Goal: Task Accomplishment & Management: Manage account settings

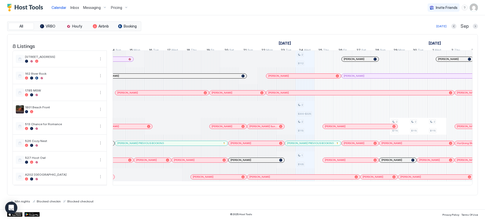
scroll to position [0, 98]
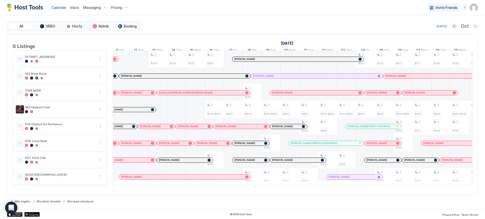
click at [475, 25] on button "Next month" at bounding box center [475, 26] width 5 height 5
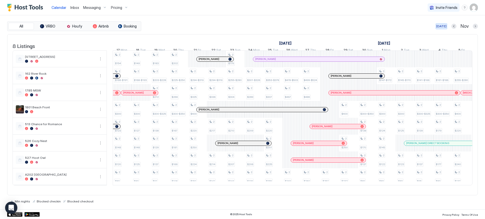
click at [443, 28] on div "[DATE]" at bounding box center [441, 26] width 10 height 5
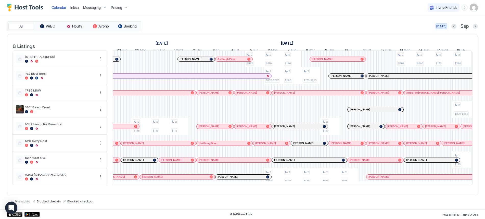
scroll to position [0, 283]
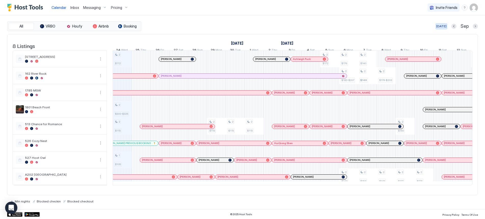
click at [442, 26] on div "[DATE]" at bounding box center [441, 26] width 10 height 5
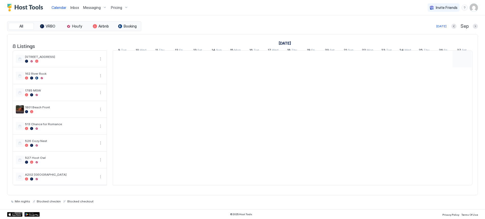
scroll to position [0, 283]
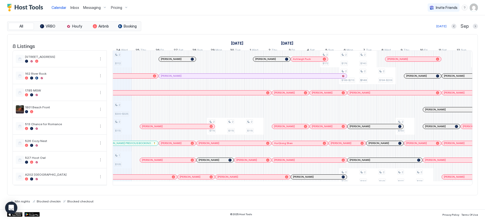
click at [124, 7] on div "Pricing" at bounding box center [119, 7] width 21 height 9
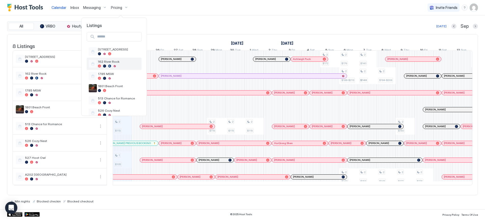
click at [102, 62] on span "162 River Rock" at bounding box center [119, 62] width 42 height 4
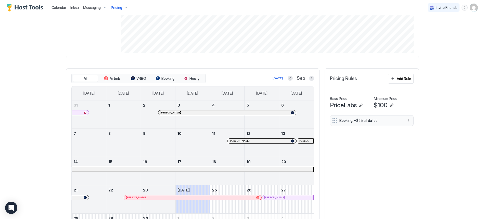
scroll to position [127, 0]
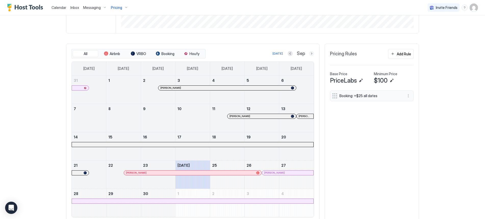
click at [309, 54] on button "Next month" at bounding box center [311, 53] width 5 height 5
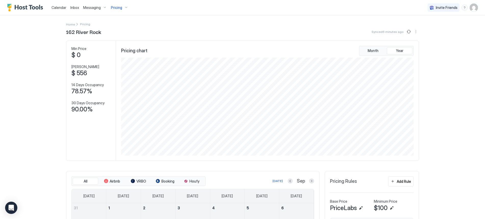
scroll to position [76, 0]
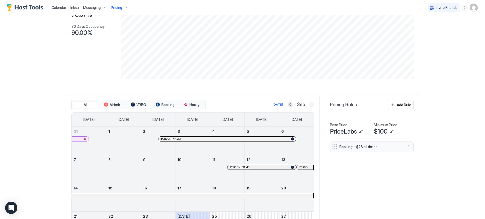
click at [309, 102] on button "Next month" at bounding box center [311, 104] width 5 height 5
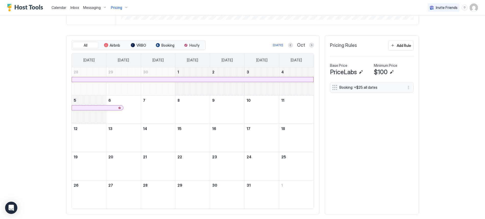
scroll to position [146, 0]
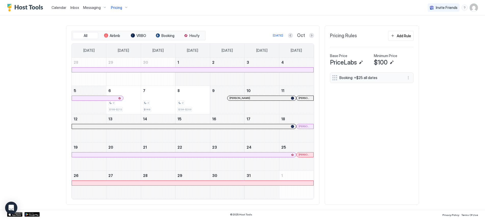
click at [471, 10] on img "User profile" at bounding box center [474, 8] width 8 height 8
click at [429, 29] on span "Settings" at bounding box center [424, 28] width 14 height 5
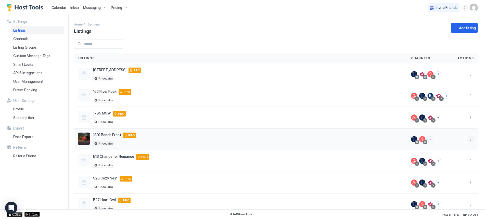
click at [468, 140] on button "More options" at bounding box center [471, 139] width 6 height 6
click at [459, 162] on span "Listing Settings" at bounding box center [455, 163] width 23 height 4
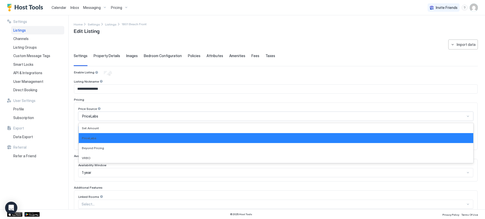
click at [135, 117] on div "PriceLabs" at bounding box center [273, 116] width 383 height 5
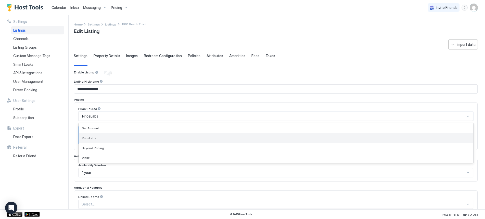
click at [93, 136] on span "PriceLabs" at bounding box center [89, 138] width 15 height 4
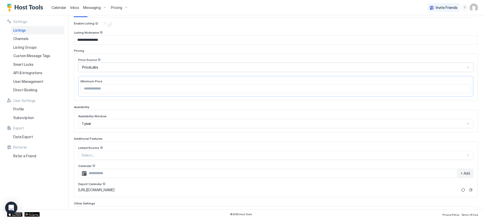
scroll to position [97, 0]
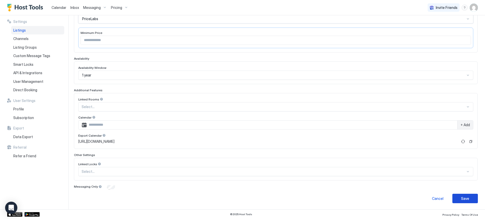
click at [468, 198] on button "Save" at bounding box center [464, 198] width 25 height 9
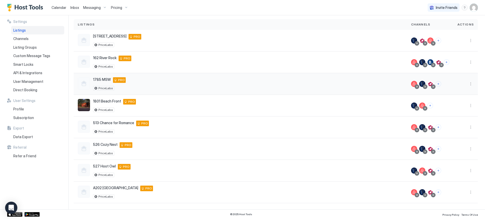
scroll to position [34, 0]
click at [468, 61] on button "More options" at bounding box center [471, 62] width 6 height 6
click at [451, 85] on span "Listing Settings" at bounding box center [455, 86] width 23 height 4
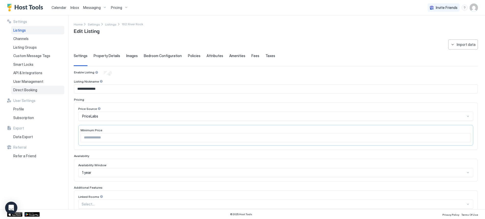
click at [24, 91] on span "Direct Booking" at bounding box center [25, 90] width 24 height 5
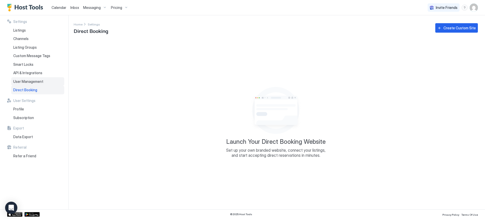
click at [22, 79] on span "User Management" at bounding box center [28, 81] width 30 height 5
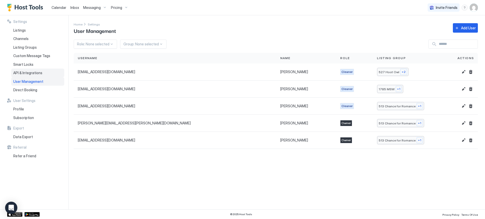
click at [18, 73] on span "API & Integrations" at bounding box center [27, 73] width 29 height 5
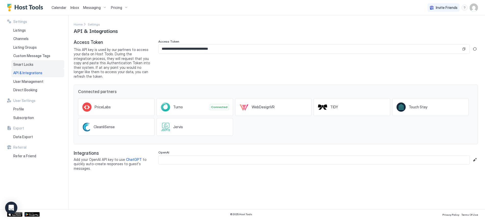
click at [19, 64] on span "Smart Locks" at bounding box center [23, 64] width 20 height 5
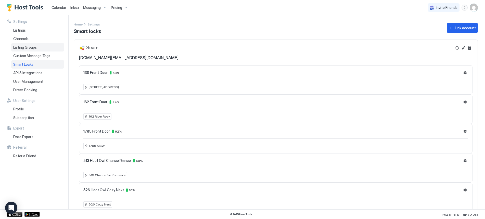
click at [23, 50] on div "Listing Groups" at bounding box center [37, 47] width 53 height 9
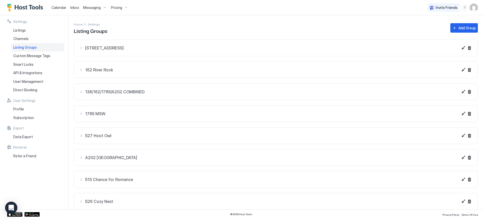
click at [81, 68] on div "162 River Rock" at bounding box center [268, 70] width 379 height 6
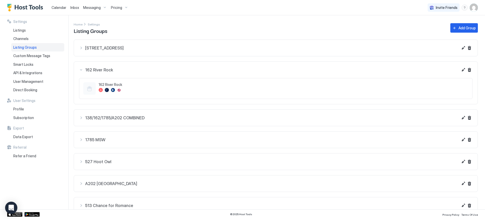
click at [81, 68] on div "162 River Rock" at bounding box center [268, 70] width 379 height 6
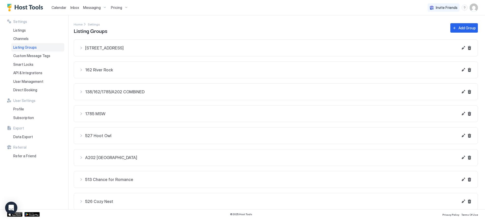
click at [83, 90] on div "138/162/1785/A202 COMBINED" at bounding box center [268, 92] width 379 height 6
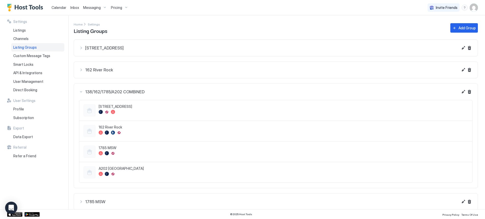
click at [83, 89] on div "138/162/1785/A202 COMBINED" at bounding box center [268, 92] width 379 height 6
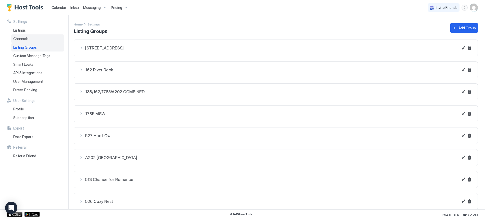
click at [22, 36] on div "Channels" at bounding box center [37, 38] width 53 height 9
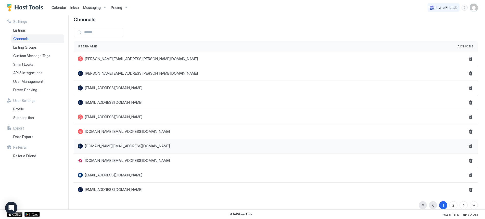
scroll to position [18, 0]
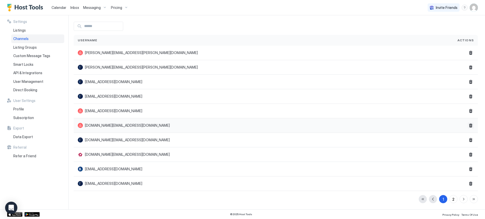
click at [468, 126] on button "Delete" at bounding box center [471, 125] width 6 height 6
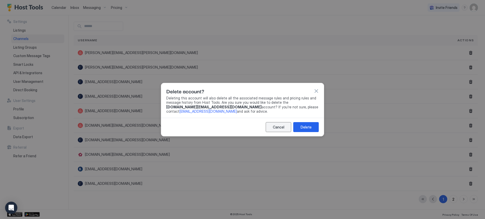
click at [278, 125] on div "Cancel" at bounding box center [278, 126] width 11 height 5
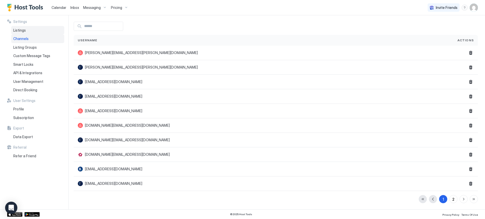
click at [23, 31] on span "Listings" at bounding box center [19, 30] width 12 height 5
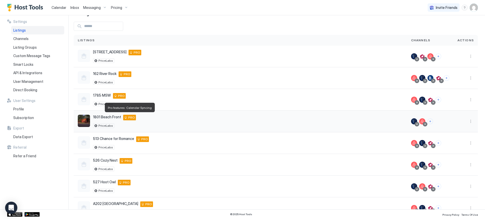
click at [128, 118] on span "PRO" at bounding box center [131, 117] width 7 height 5
drag, startPoint x: 418, startPoint y: 121, endPoint x: 408, endPoint y: 122, distance: 9.7
click at [411, 122] on div at bounding box center [418, 121] width 14 height 6
click at [427, 121] on button "Connect channels" at bounding box center [430, 122] width 6 height 6
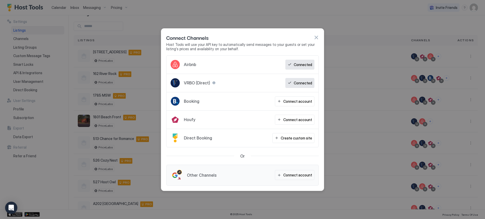
click at [316, 39] on button "button" at bounding box center [316, 37] width 5 height 5
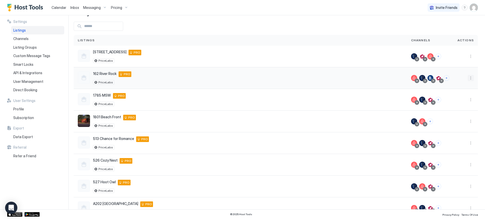
click at [468, 79] on button "More options" at bounding box center [471, 78] width 6 height 6
click at [457, 85] on span "Messaging" at bounding box center [452, 85] width 17 height 4
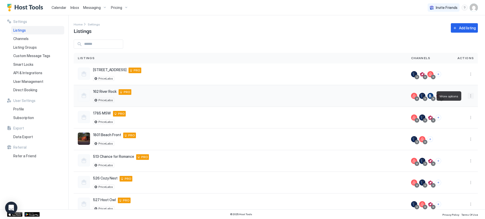
click at [468, 95] on button "More options" at bounding box center [471, 96] width 6 height 6
click at [453, 135] on span "Airbnb Settings" at bounding box center [454, 136] width 23 height 4
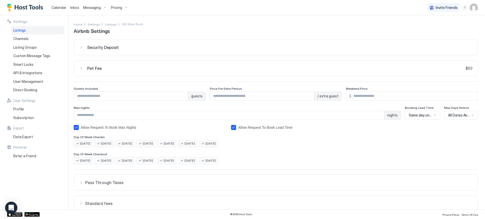
drag, startPoint x: 80, startPoint y: 66, endPoint x: 78, endPoint y: 68, distance: 2.7
click at [78, 68] on button "Pet Fee $50" at bounding box center [276, 68] width 404 height 15
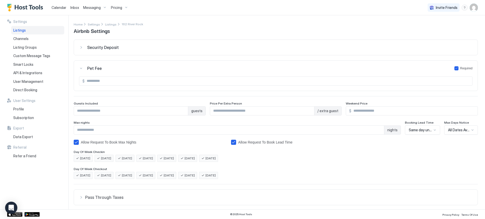
click at [78, 68] on button "Pet Fee Required" at bounding box center [276, 68] width 404 height 15
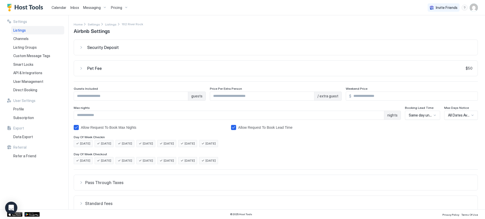
click at [81, 47] on div "Security Deposit" at bounding box center [275, 47] width 393 height 5
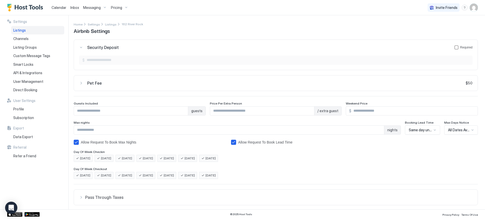
click at [81, 46] on div "Security Deposit Required" at bounding box center [275, 47] width 393 height 5
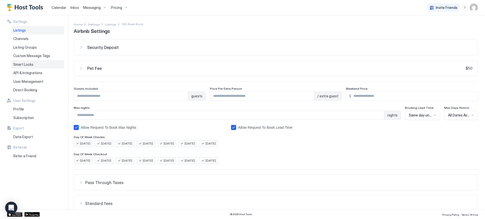
click at [38, 66] on div "Smart Locks" at bounding box center [37, 64] width 53 height 9
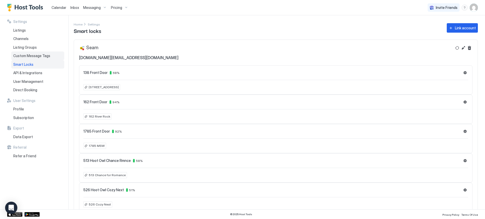
click at [27, 56] on span "Custom Message Tags" at bounding box center [31, 56] width 37 height 5
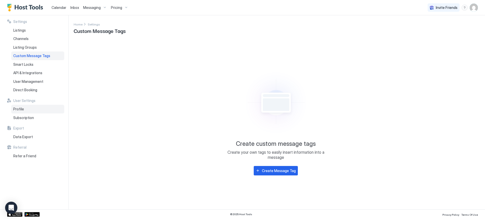
click at [20, 109] on span "Profile" at bounding box center [18, 109] width 11 height 5
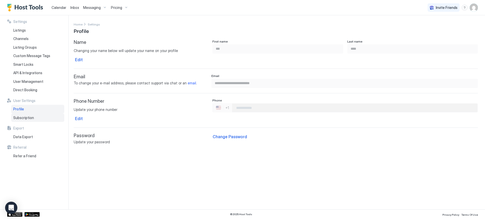
click at [22, 118] on span "Subscription" at bounding box center [23, 117] width 21 height 5
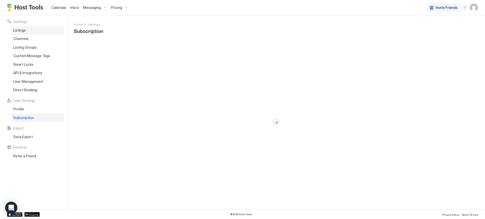
click at [23, 31] on span "Listings" at bounding box center [19, 30] width 12 height 5
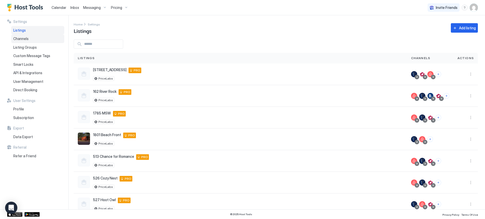
click at [22, 41] on div "Channels" at bounding box center [37, 38] width 53 height 9
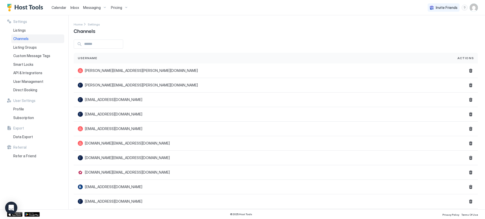
click at [55, 9] on span "Calendar" at bounding box center [58, 7] width 15 height 4
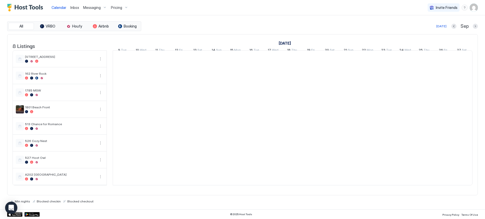
scroll to position [0, 283]
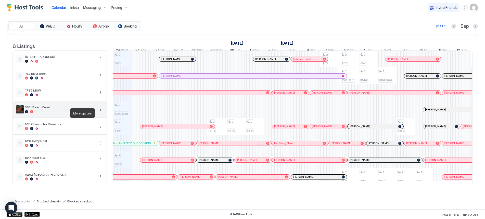
click at [101, 112] on button "More options" at bounding box center [100, 109] width 6 height 6
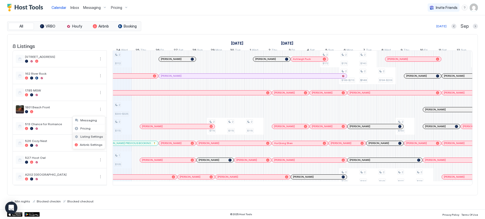
click at [88, 138] on div "Listing Settings" at bounding box center [89, 137] width 32 height 8
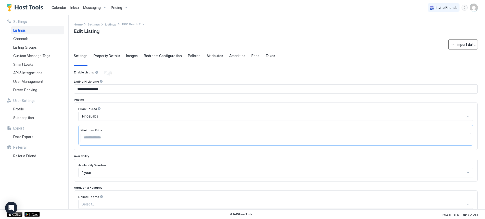
click at [467, 42] on div "Import data" at bounding box center [466, 44] width 19 height 5
click at [460, 64] on div "Airbnb" at bounding box center [464, 63] width 16 height 5
type input "**********"
type input "****"
type input "*"
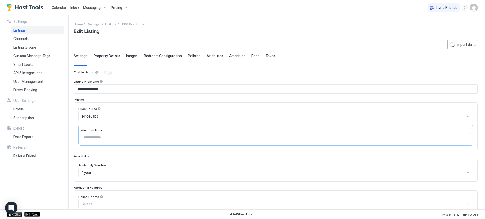
type input "*"
type textarea "**********"
type input "**********"
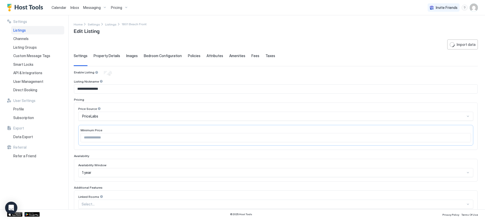
type input "*********"
type input "**********"
type textarea "**********"
type input "********"
click at [130, 57] on span "Images" at bounding box center [131, 56] width 11 height 5
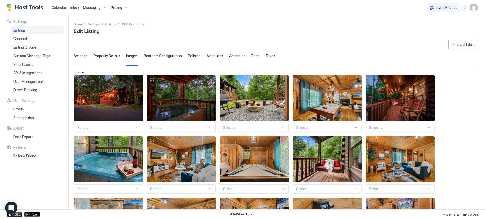
click at [113, 57] on span "Property Details" at bounding box center [107, 56] width 27 height 5
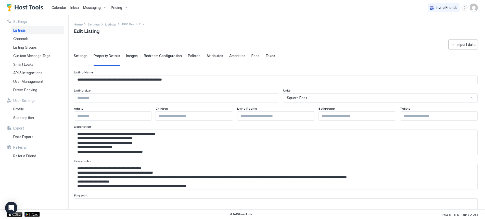
click at [267, 56] on span "Taxes" at bounding box center [270, 56] width 10 height 5
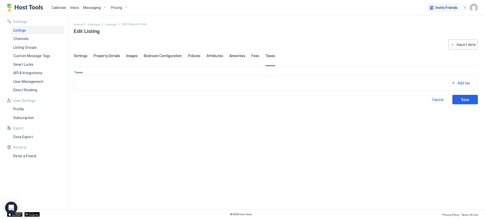
click at [252, 55] on span "Fees" at bounding box center [255, 56] width 8 height 5
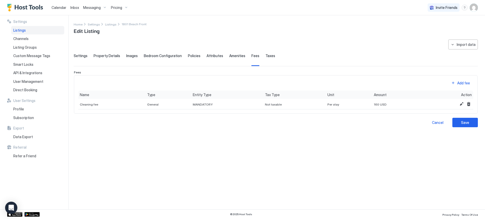
click at [233, 54] on span "Amenities" at bounding box center [237, 56] width 16 height 5
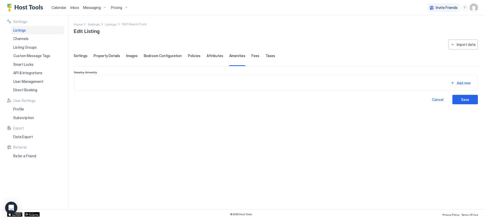
click at [212, 55] on span "Attributes" at bounding box center [215, 56] width 17 height 5
click at [189, 55] on span "Policies" at bounding box center [194, 56] width 12 height 5
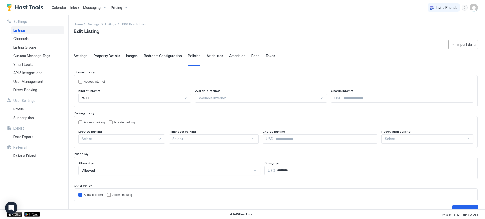
click at [168, 56] on span "Bedroom Configuration" at bounding box center [163, 56] width 38 height 5
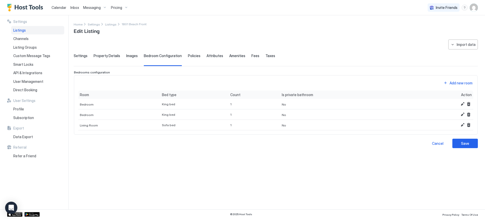
click at [136, 57] on div "Settings Property Details Images Bedroom Configuration Policies Attributes Amen…" at bounding box center [276, 60] width 404 height 12
click at [111, 56] on span "Property Details" at bounding box center [107, 56] width 27 height 5
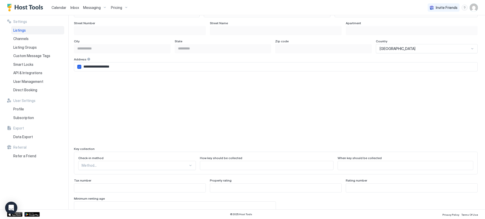
scroll to position [317, 0]
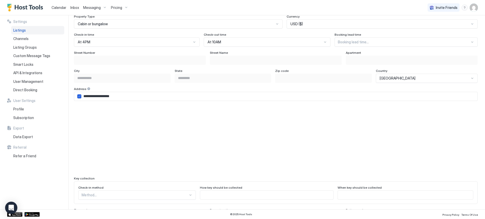
click at [84, 97] on input "**********" at bounding box center [279, 96] width 396 height 9
type input "**********"
click at [175, 96] on input "**********" at bounding box center [279, 96] width 396 height 9
click at [274, 98] on input "**********" at bounding box center [279, 96] width 396 height 9
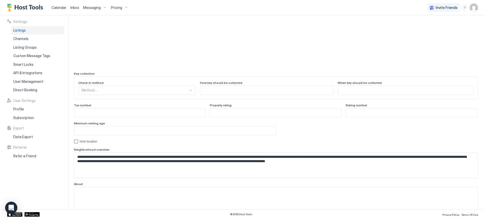
scroll to position [444, 0]
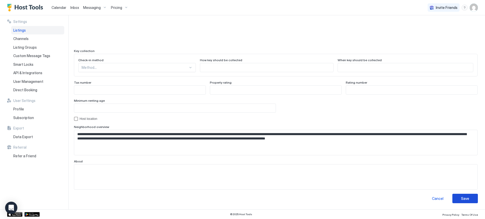
click at [456, 199] on button "Save" at bounding box center [464, 198] width 25 height 9
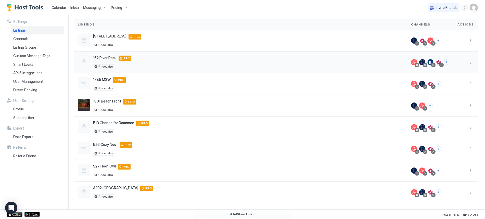
scroll to position [34, 0]
click at [468, 103] on button "More options" at bounding box center [471, 105] width 6 height 6
click at [455, 128] on span "Listing Settings" at bounding box center [455, 129] width 23 height 4
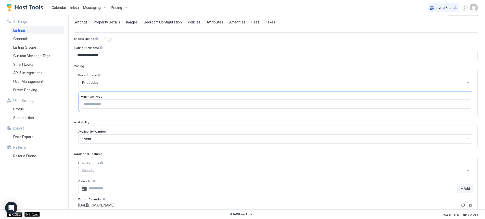
type input "*"
type input "*****"
type input "**********"
type input "****"
type input "**********"
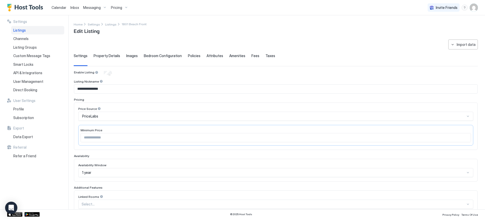
click at [109, 56] on span "Property Details" at bounding box center [107, 56] width 27 height 5
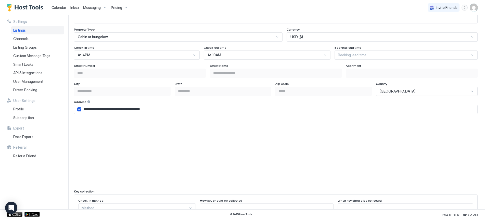
scroll to position [306, 0]
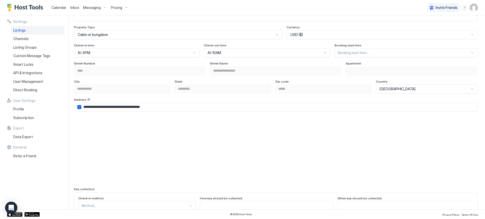
click at [355, 27] on div "Currency" at bounding box center [382, 27] width 191 height 5
click at [24, 29] on span "Listings" at bounding box center [19, 30] width 12 height 5
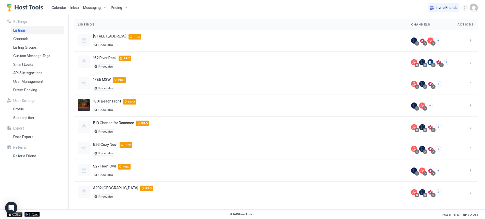
scroll to position [34, 0]
click at [468, 61] on button "More options" at bounding box center [471, 62] width 6 height 6
click at [455, 87] on span "Listing Settings" at bounding box center [455, 86] width 23 height 4
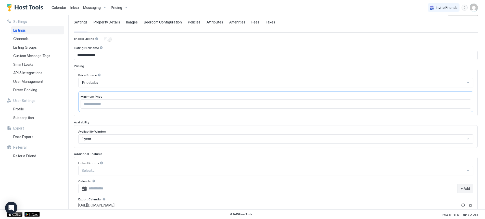
click at [112, 22] on span "Property Details" at bounding box center [107, 22] width 27 height 5
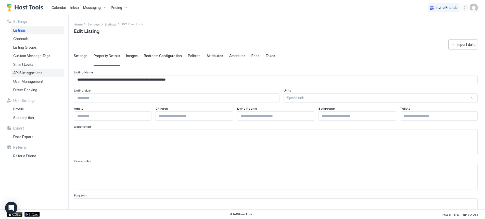
click at [31, 72] on span "API & Integrations" at bounding box center [27, 73] width 29 height 5
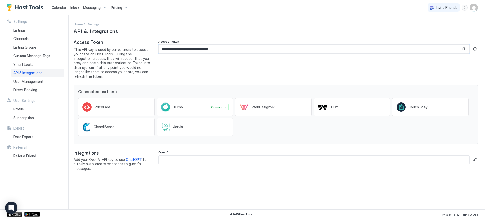
drag, startPoint x: 236, startPoint y: 48, endPoint x: 141, endPoint y: 51, distance: 94.4
click at [141, 51] on div "**********" at bounding box center [276, 59] width 404 height 39
click at [255, 33] on div "Home Settings API & Integrations" at bounding box center [276, 27] width 404 height 13
click at [61, 9] on span "Calendar" at bounding box center [58, 7] width 15 height 4
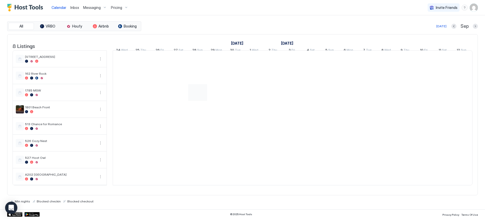
scroll to position [0, 283]
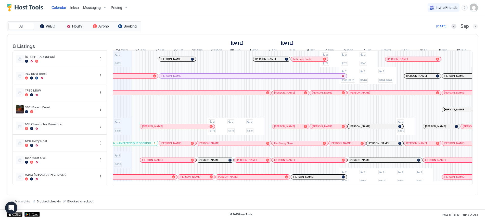
click at [475, 25] on button "Next month" at bounding box center [475, 26] width 5 height 5
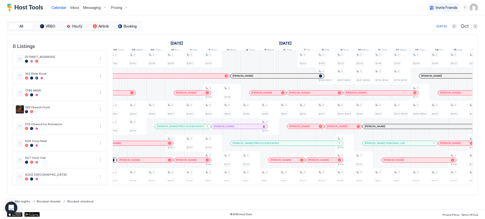
scroll to position [0, 246]
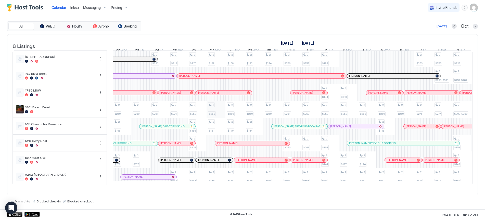
click at [216, 113] on div "2 $150 2 $177 2 $274 2 $209 2 $206 2 $175 2 $290 2 $267 1 $183 2 $324 2 $281 2 …" at bounding box center [423, 118] width 1113 height 134
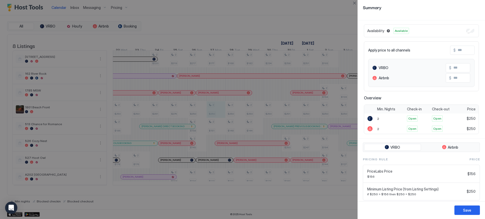
scroll to position [0, 0]
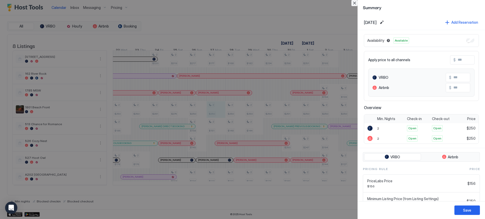
click at [355, 2] on button "Close" at bounding box center [354, 3] width 6 height 6
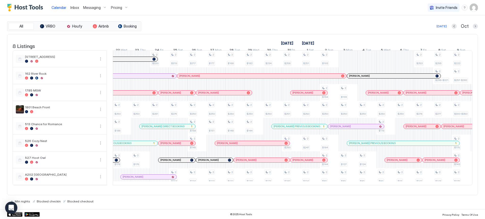
click at [476, 7] on img "User profile" at bounding box center [474, 8] width 8 height 8
click at [432, 29] on span "Settings" at bounding box center [428, 28] width 14 height 5
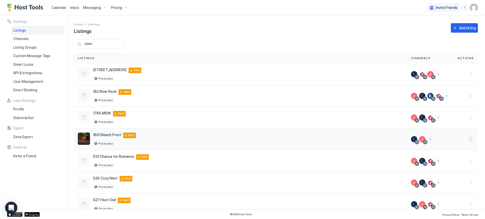
click at [468, 138] on button "More options" at bounding box center [471, 139] width 6 height 6
click at [458, 164] on span "Listing Settings" at bounding box center [455, 163] width 23 height 4
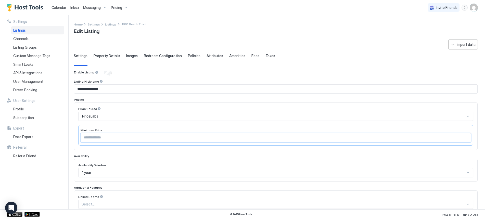
drag, startPoint x: 94, startPoint y: 137, endPoint x: 74, endPoint y: 141, distance: 19.5
click at [74, 141] on div "Price Source PriceLabs Minimum Price ***" at bounding box center [276, 125] width 404 height 47
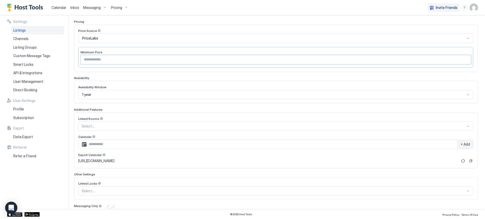
scroll to position [97, 0]
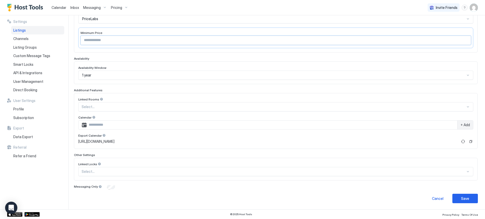
type input "***"
click at [455, 198] on button "Save" at bounding box center [464, 198] width 25 height 9
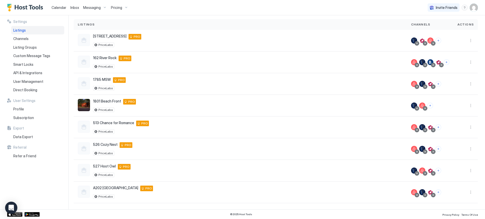
scroll to position [34, 0]
click at [60, 7] on span "Calendar" at bounding box center [58, 7] width 15 height 4
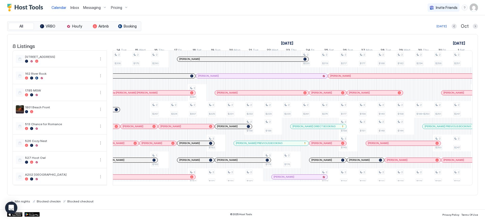
scroll to position [0, 260]
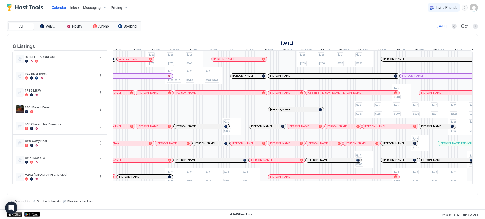
click at [124, 8] on div "Pricing" at bounding box center [119, 7] width 21 height 9
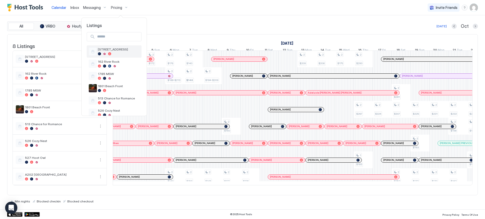
scroll to position [33, 0]
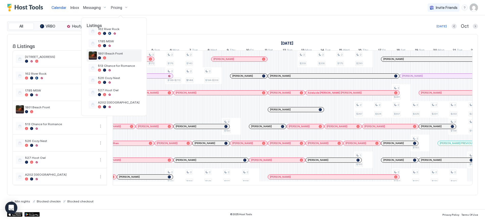
click at [115, 53] on span "1801 Beach Front" at bounding box center [119, 53] width 42 height 4
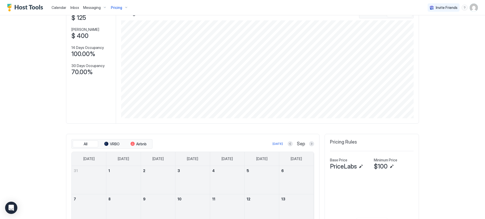
scroll to position [76, 0]
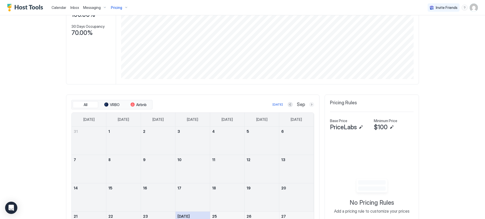
click at [310, 104] on button "Next month" at bounding box center [311, 104] width 5 height 5
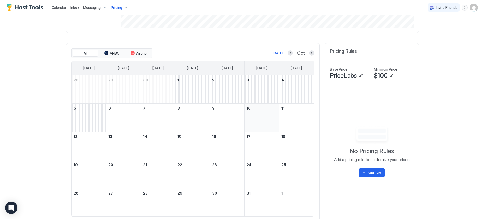
scroll to position [146, 0]
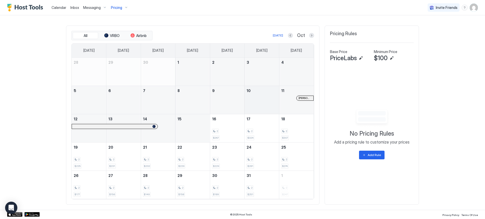
click at [59, 7] on span "Calendar" at bounding box center [58, 7] width 15 height 4
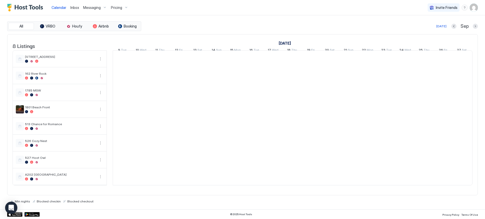
scroll to position [0, 283]
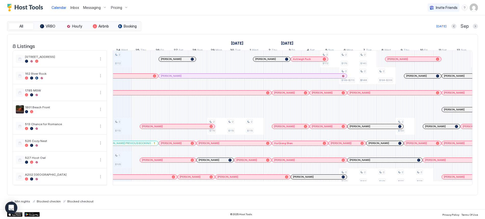
click at [119, 9] on span "Pricing" at bounding box center [116, 7] width 11 height 5
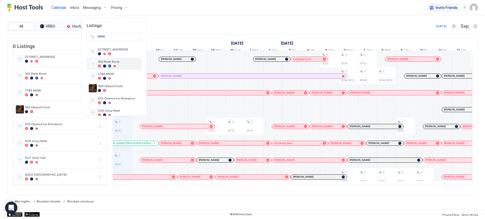
click at [105, 63] on span "162 River Rock" at bounding box center [119, 62] width 42 height 4
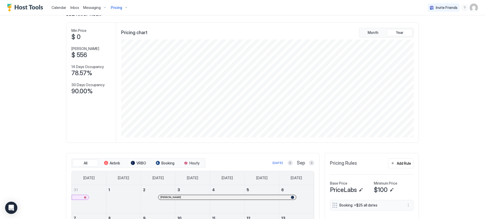
scroll to position [95, 0]
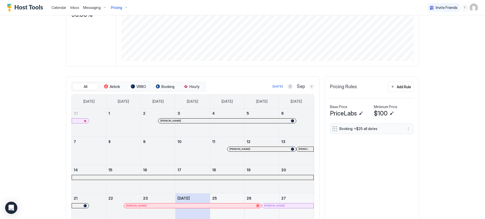
click at [309, 87] on button "Next month" at bounding box center [311, 86] width 5 height 5
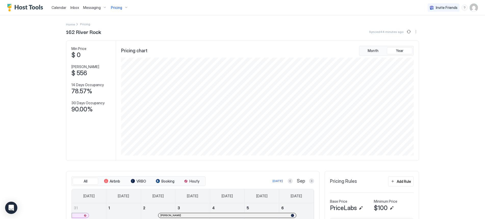
scroll to position [102, 0]
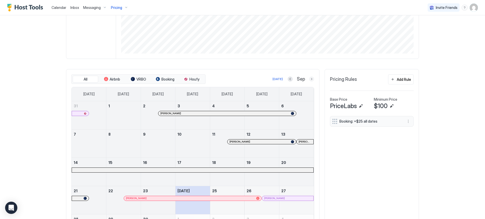
click at [309, 80] on button "Next month" at bounding box center [311, 78] width 5 height 5
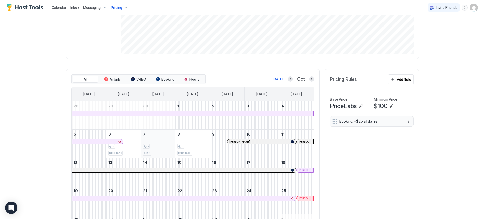
click at [148, 152] on div "$146" at bounding box center [147, 153] width 8 height 5
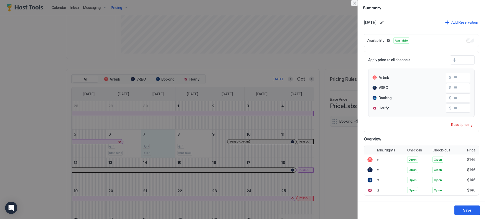
click at [354, 3] on button "Close" at bounding box center [354, 3] width 6 height 6
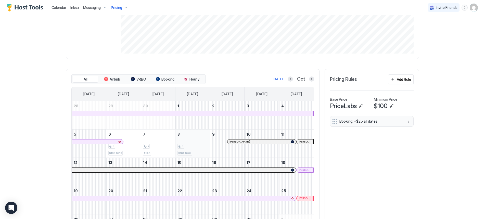
click at [190, 146] on div "2" at bounding box center [192, 146] width 30 height 5
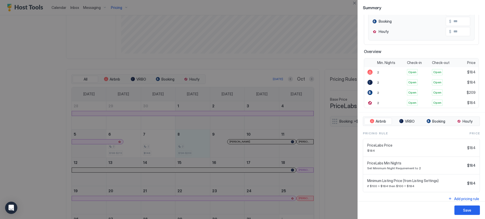
scroll to position [0, 0]
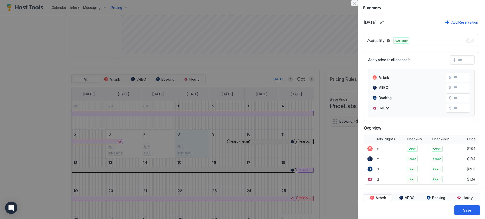
click at [355, 4] on button "Close" at bounding box center [354, 3] width 6 height 6
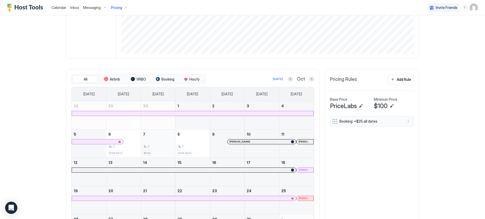
click at [149, 147] on div "2" at bounding box center [158, 146] width 30 height 5
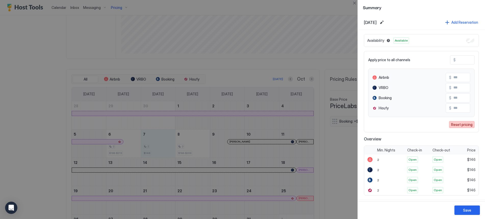
click at [459, 123] on div "Reset pricing" at bounding box center [461, 124] width 21 height 5
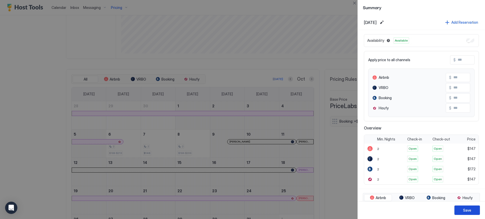
click at [466, 208] on div "Save" at bounding box center [467, 210] width 8 height 5
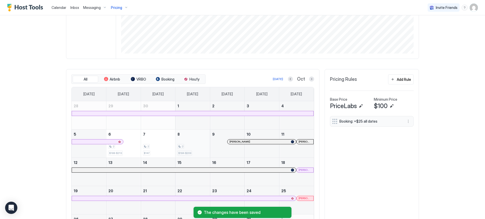
click at [195, 143] on div "2 $184-$209" at bounding box center [192, 144] width 30 height 24
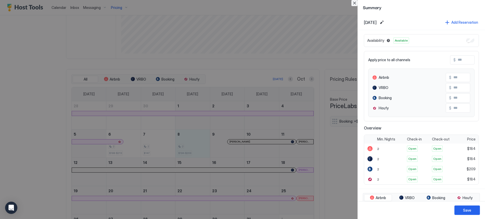
click at [355, 2] on button "Close" at bounding box center [354, 3] width 6 height 6
